Goal: Task Accomplishment & Management: Use online tool/utility

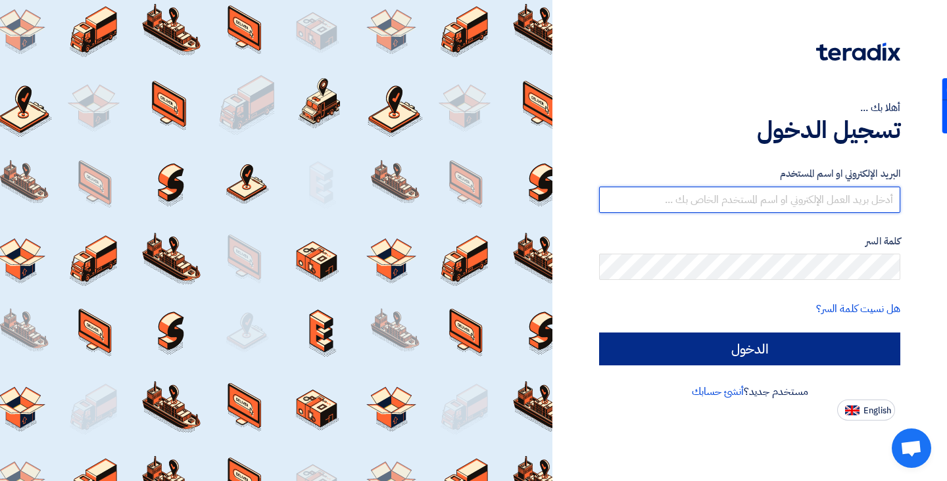
type input "[EMAIL_ADDRESS][DOMAIN_NAME]"
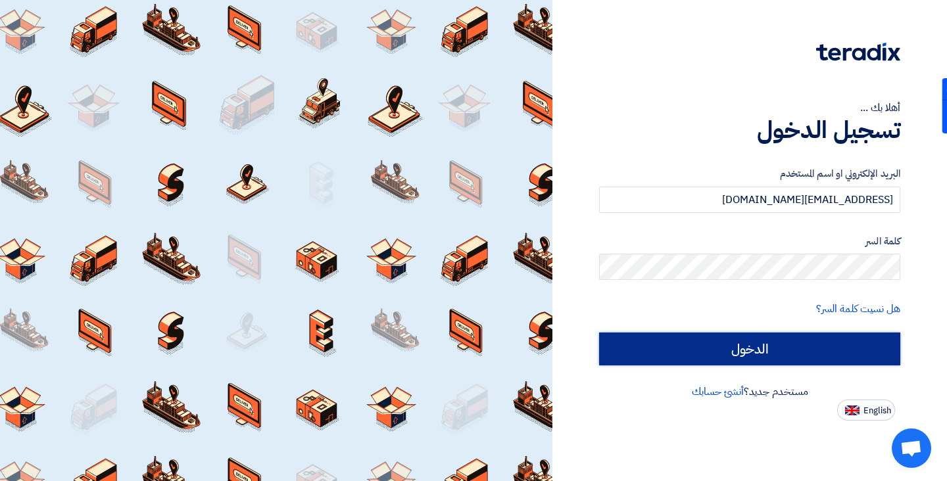
click at [725, 352] on input "الدخول" at bounding box center [749, 349] width 301 height 33
type input "Sign in"
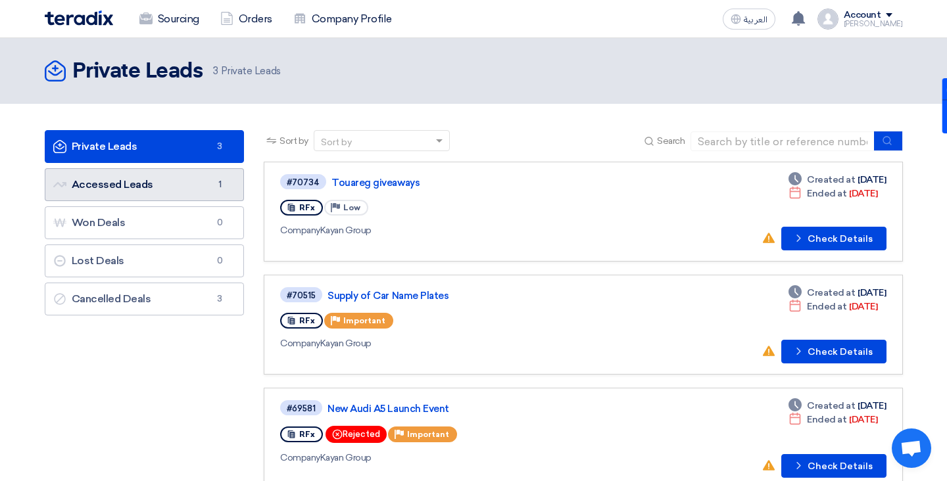
click at [211, 190] on link "Accessed Leads Accessed Leads 1" at bounding box center [145, 184] width 200 height 33
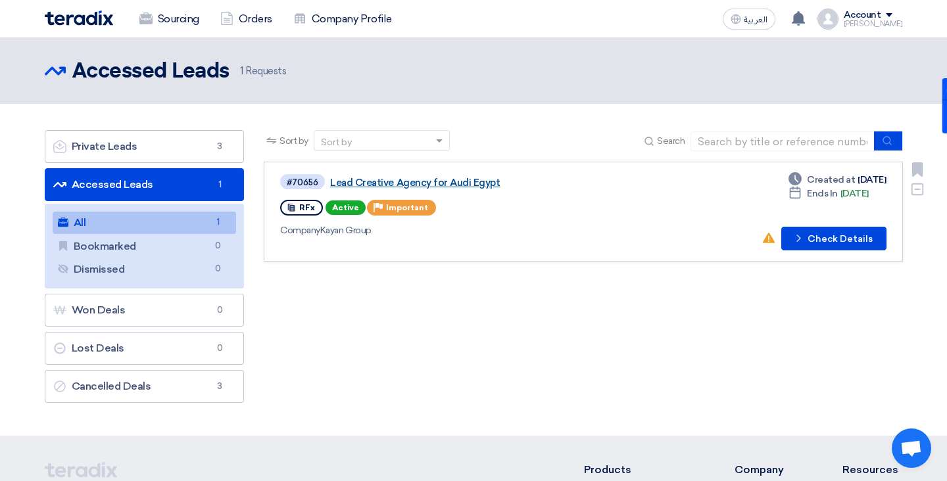
click at [395, 187] on link "Lead Creative Agency for Audi Egypt" at bounding box center [494, 183] width 329 height 12
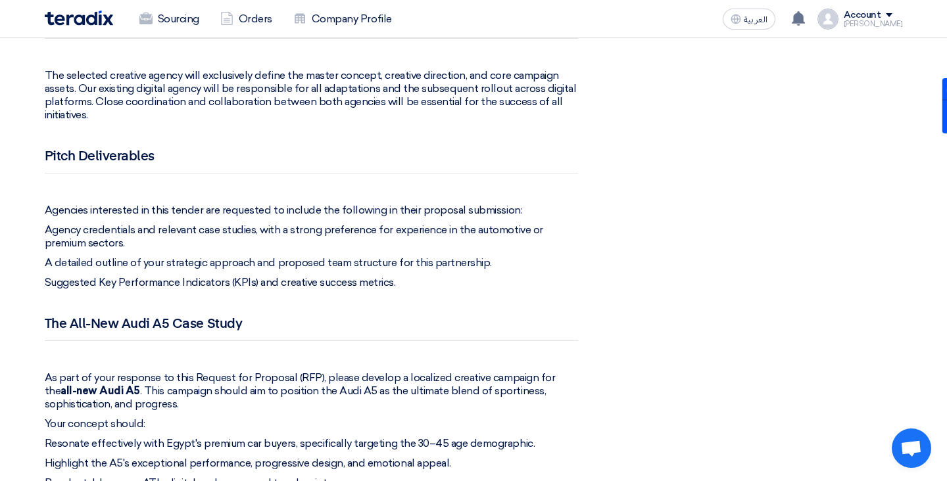
scroll to position [1494, 0]
